Goal: Task Accomplishment & Management: Manage account settings

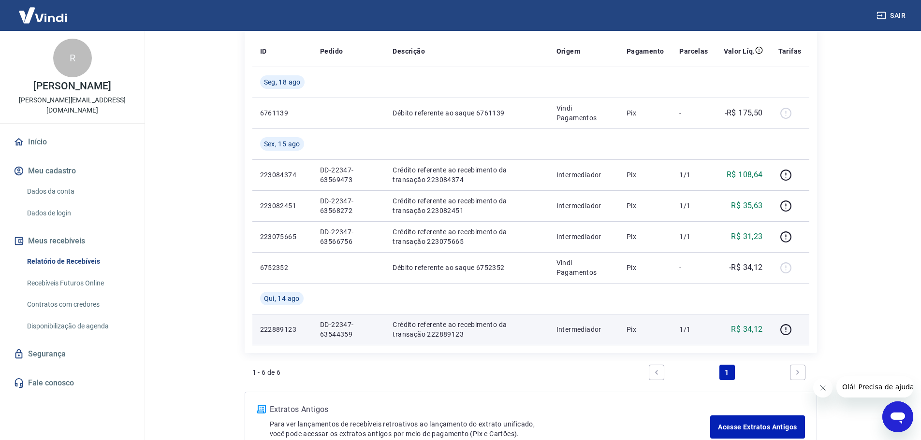
scroll to position [195, 0]
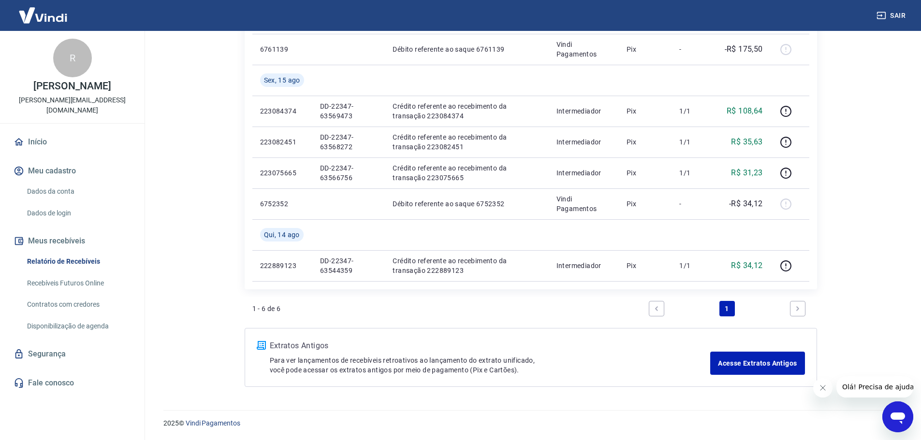
click at [729, 314] on link "1" at bounding box center [726, 308] width 15 height 15
click at [795, 307] on icon "Next page" at bounding box center [797, 309] width 7 height 7
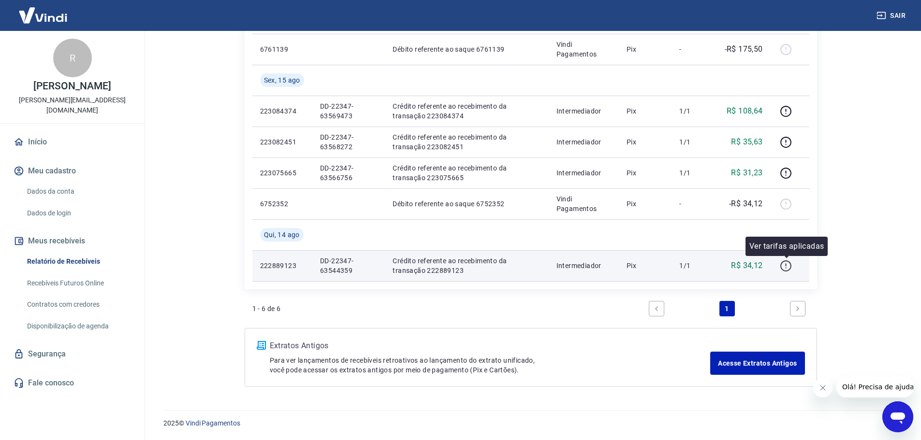
click at [786, 267] on icon "button" at bounding box center [786, 266] width 12 height 12
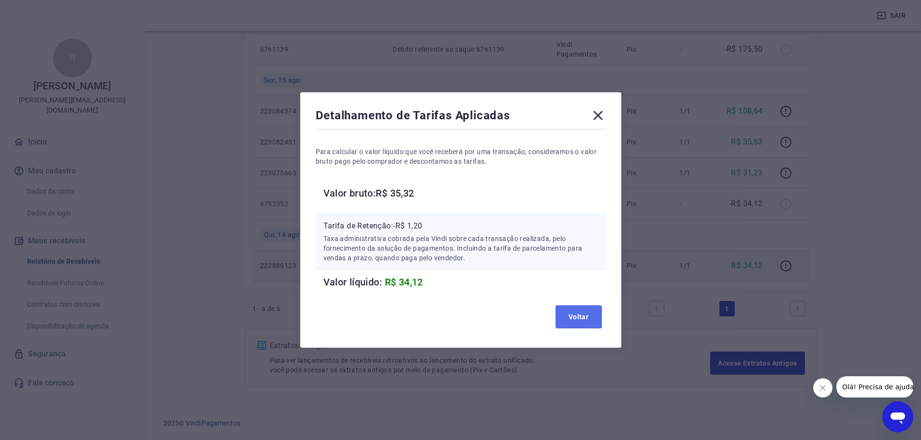
click at [579, 314] on button "Voltar" at bounding box center [578, 317] width 46 height 23
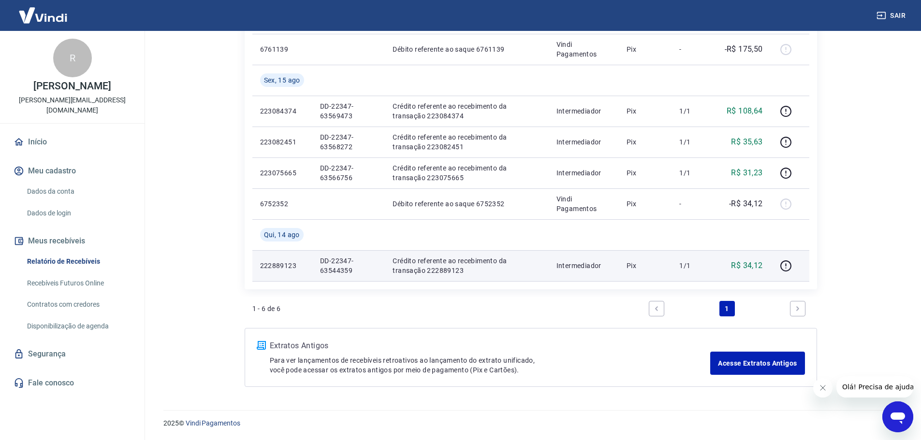
click at [287, 265] on p "222889123" at bounding box center [282, 266] width 44 height 10
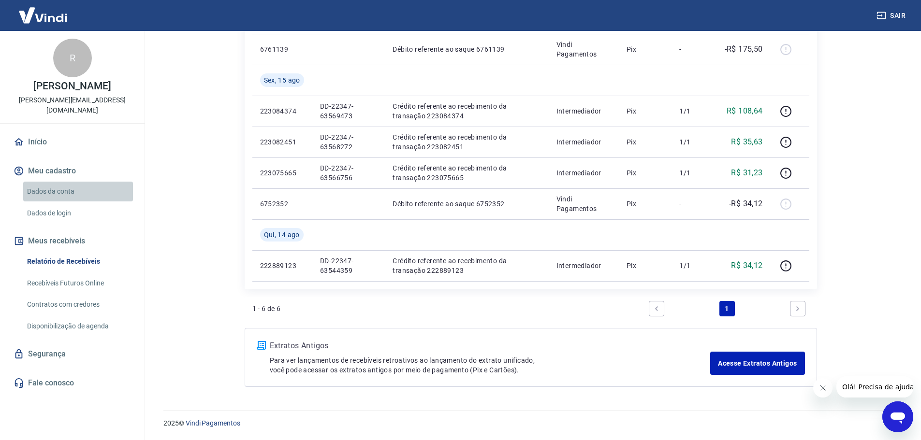
click at [60, 189] on link "Dados da conta" at bounding box center [78, 192] width 110 height 20
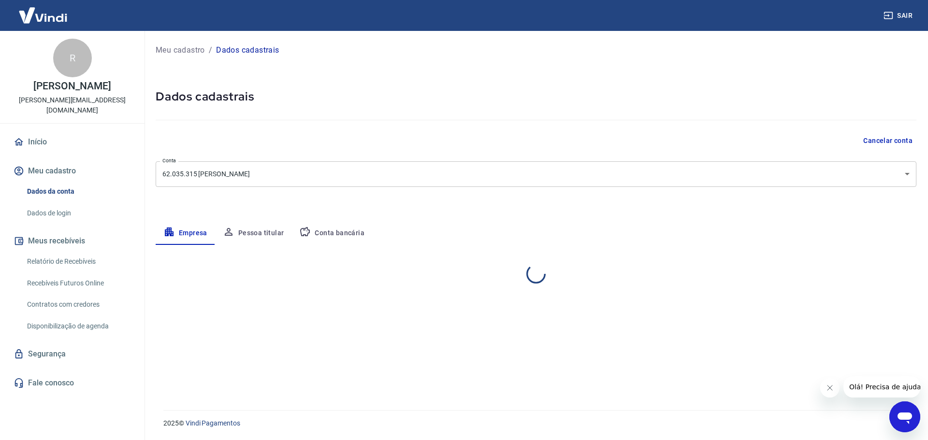
select select "RJ"
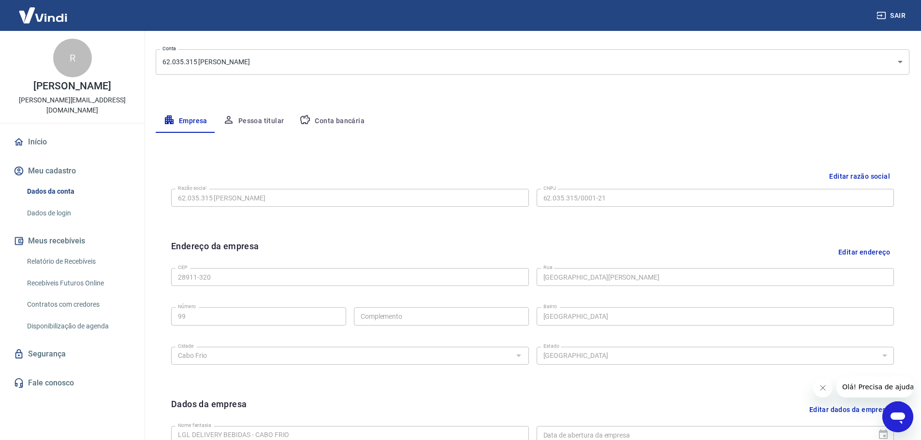
scroll to position [112, 0]
click at [336, 119] on button "Conta bancária" at bounding box center [332, 121] width 81 height 23
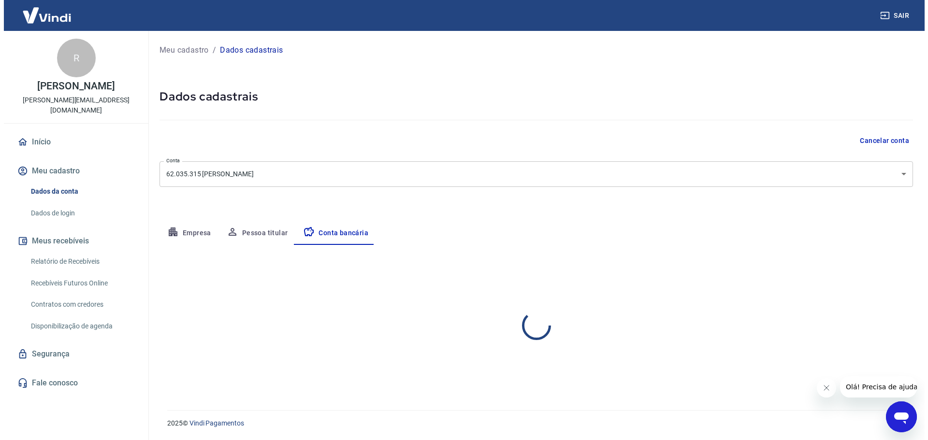
scroll to position [0, 0]
select select "1"
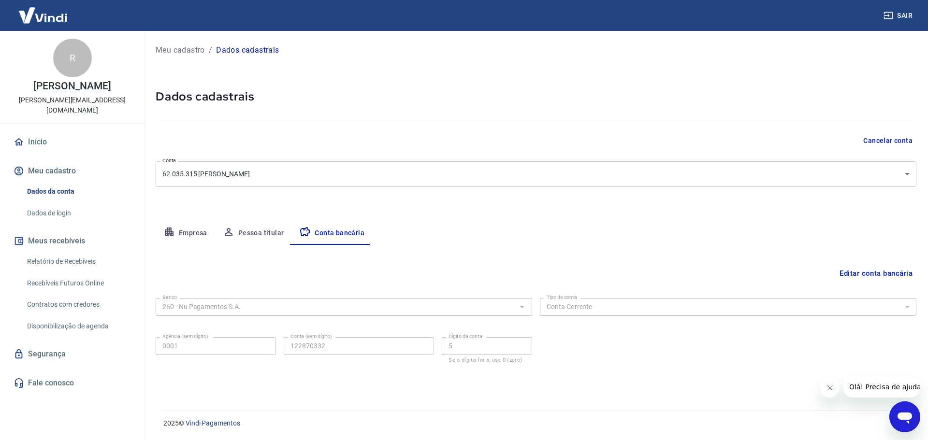
click at [86, 285] on link "Recebíveis Futuros Online" at bounding box center [78, 284] width 110 height 20
click at [85, 282] on link "Recebíveis Futuros Online" at bounding box center [78, 284] width 110 height 20
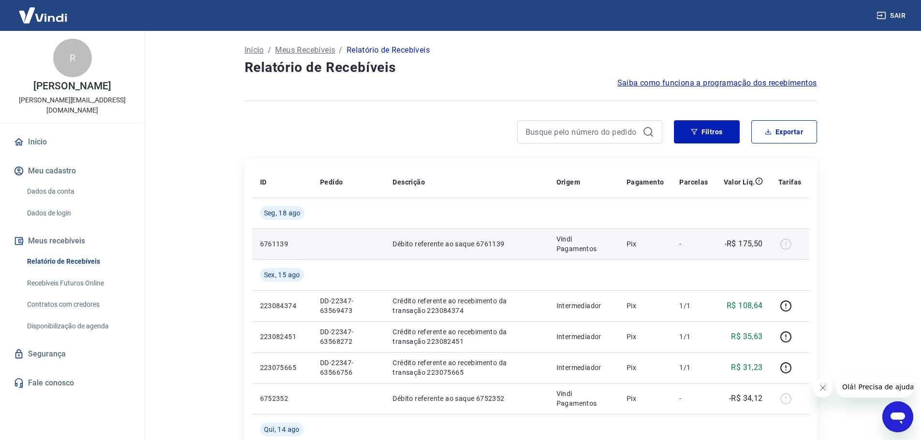
click at [275, 242] on p "6761139" at bounding box center [282, 244] width 44 height 10
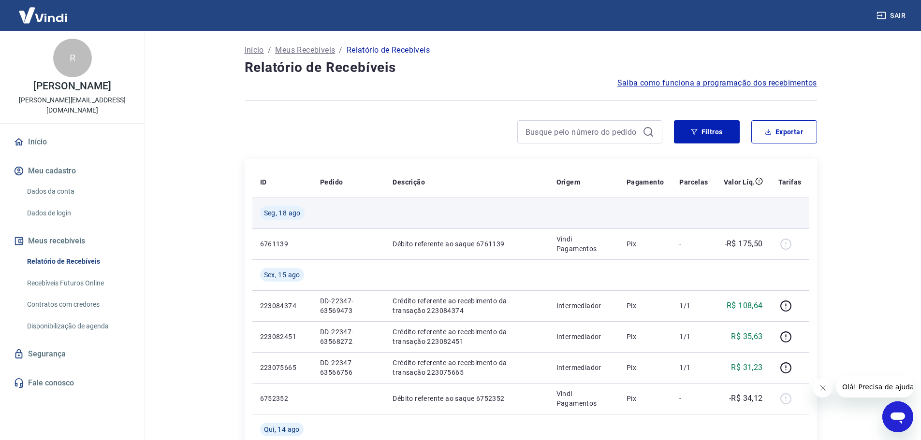
click at [281, 208] on div "Seg, 18 ago" at bounding box center [282, 213] width 44 height 14
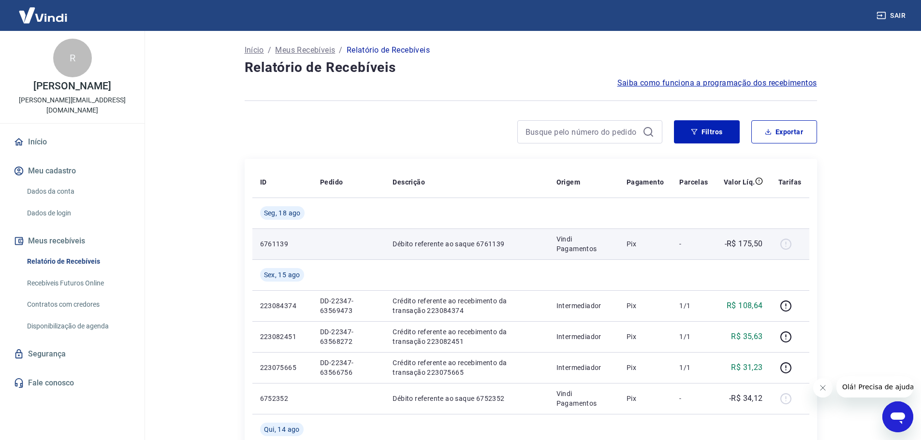
click at [708, 253] on td "-" at bounding box center [693, 244] width 44 height 31
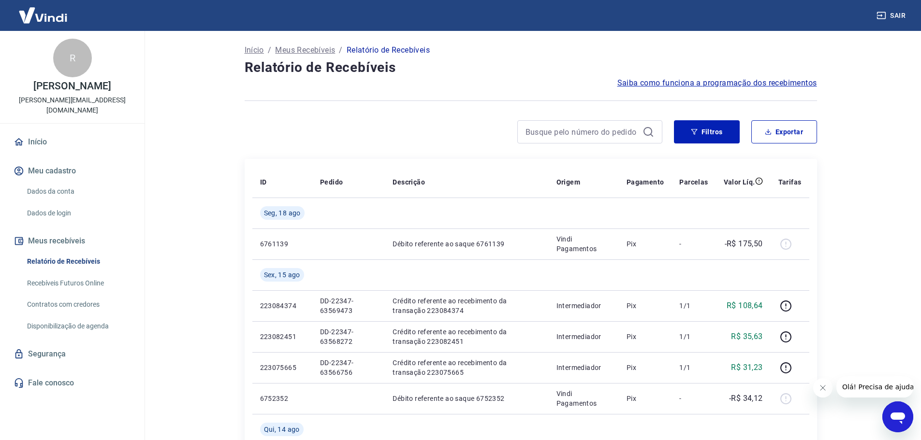
click at [312, 47] on p "Meus Recebíveis" at bounding box center [305, 50] width 60 height 12
click at [88, 284] on link "Recebíveis Futuros Online" at bounding box center [78, 284] width 110 height 20
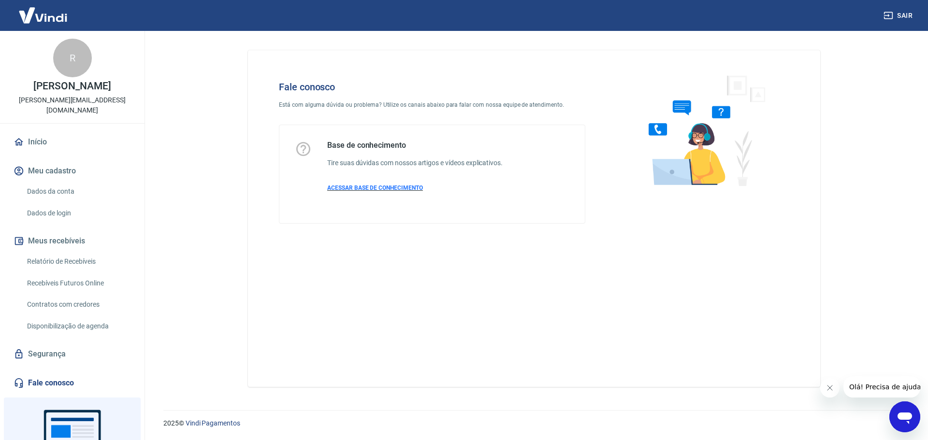
click at [383, 185] on span "ACESSAR BASE DE CONHECIMENTO" at bounding box center [375, 188] width 96 height 7
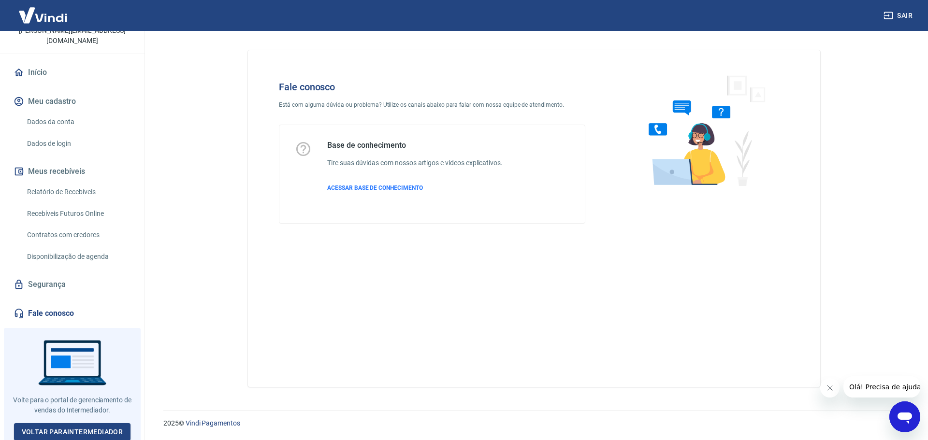
scroll to position [71, 0]
